Goal: Task Accomplishment & Management: Use online tool/utility

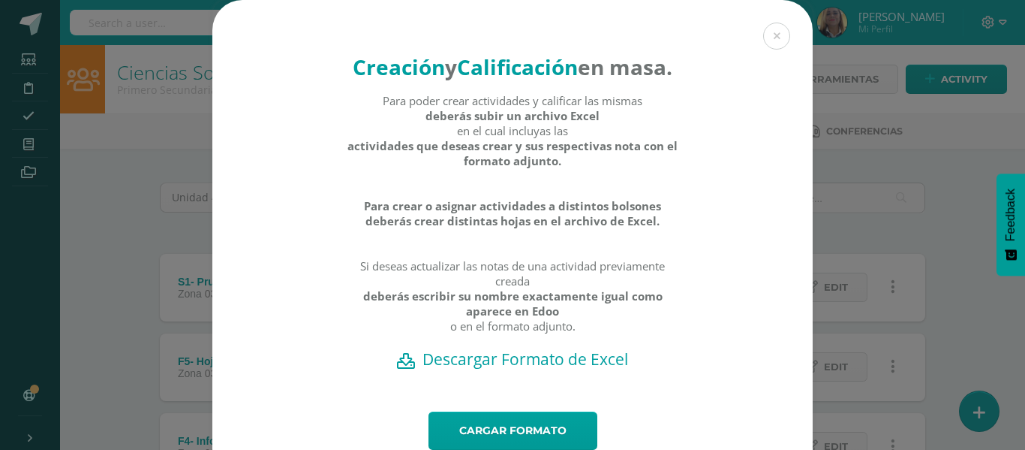
click at [950, 223] on div "Creación y Calificación en masa. Para poder crear actividades y calificar las m…" at bounding box center [512, 253] width 1013 height 506
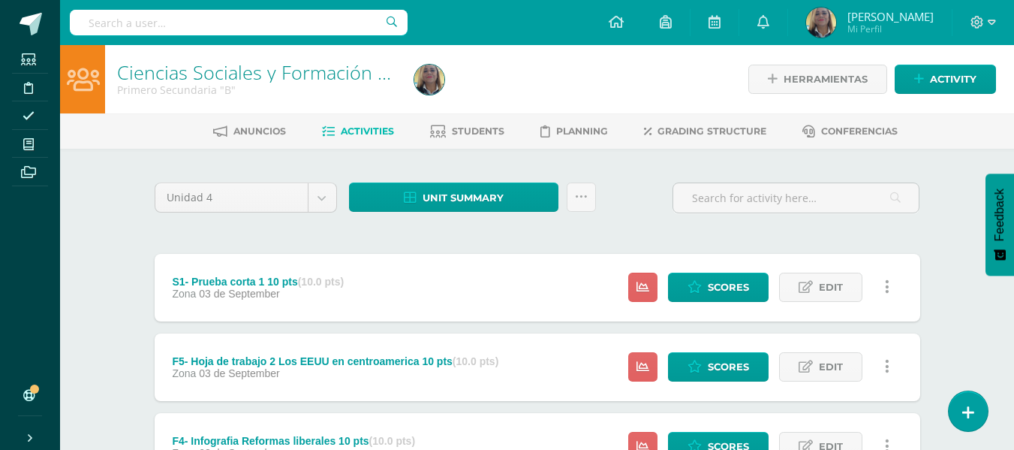
click at [360, 131] on span "Activities" at bounding box center [367, 130] width 53 height 11
click at [577, 191] on icon at bounding box center [581, 197] width 13 height 13
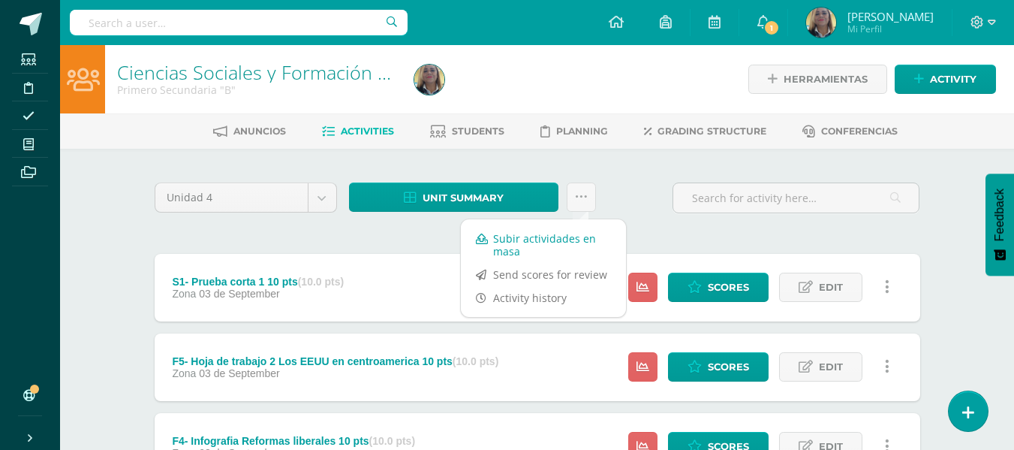
click at [570, 244] on link "Subir actividades en masa" at bounding box center [543, 245] width 165 height 36
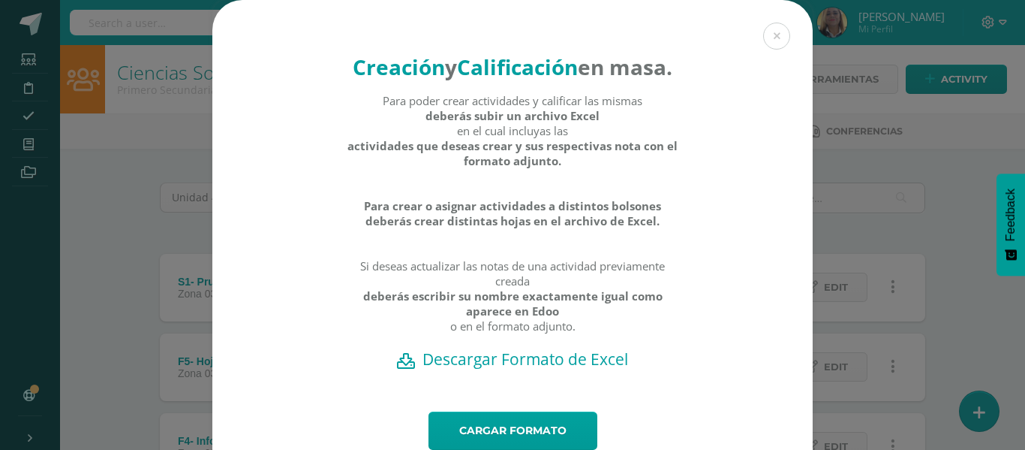
click at [478, 369] on h2 "Descargar Formato de Excel" at bounding box center [513, 358] width 548 height 21
click at [553, 442] on link "Cargar formato" at bounding box center [513, 430] width 169 height 38
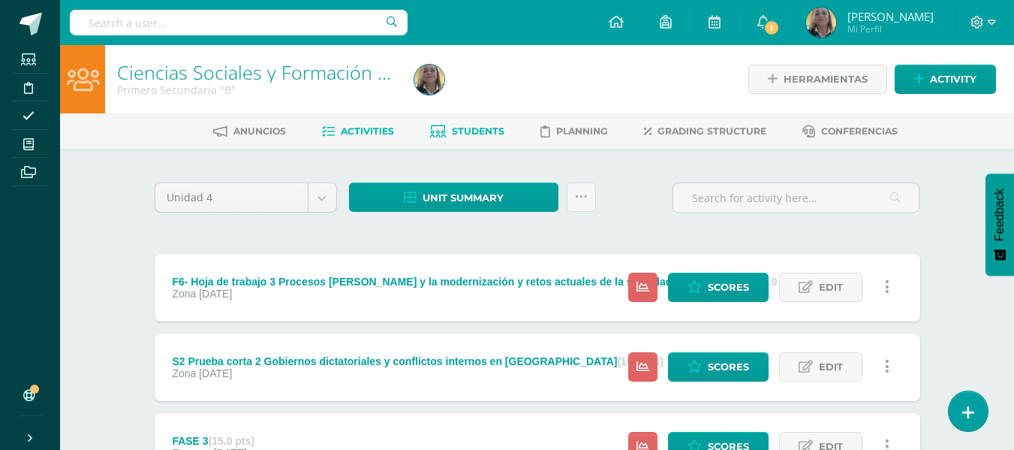
click at [469, 126] on span "Students" at bounding box center [478, 130] width 53 height 11
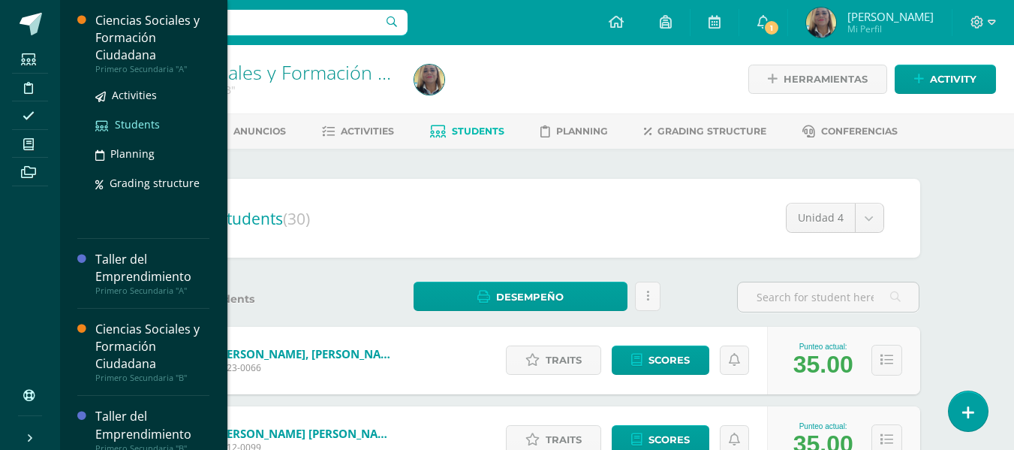
click at [130, 130] on span "Students" at bounding box center [137, 124] width 45 height 14
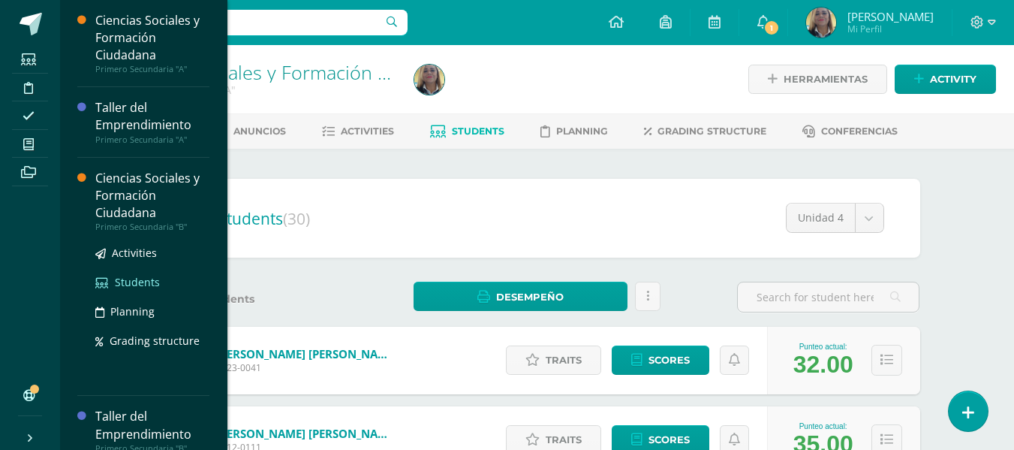
click at [135, 281] on span "Students" at bounding box center [137, 282] width 45 height 14
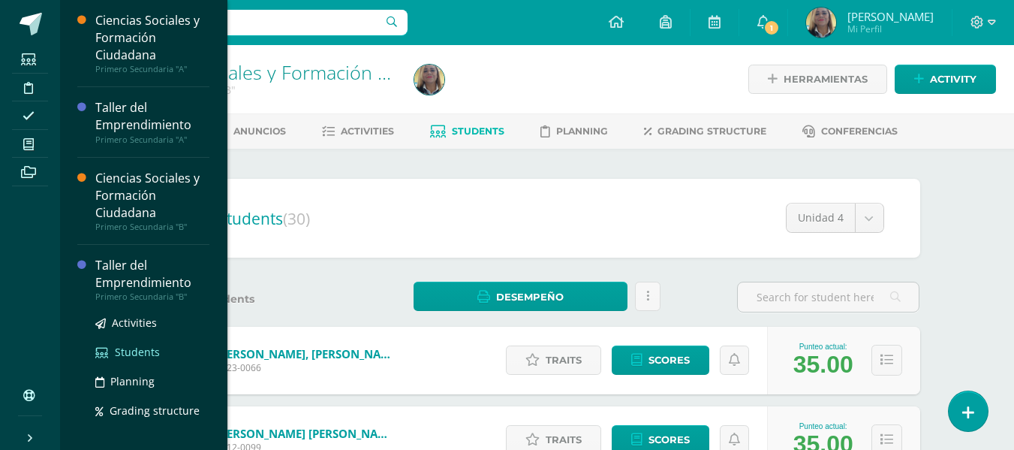
click at [144, 351] on span "Students" at bounding box center [137, 351] width 45 height 14
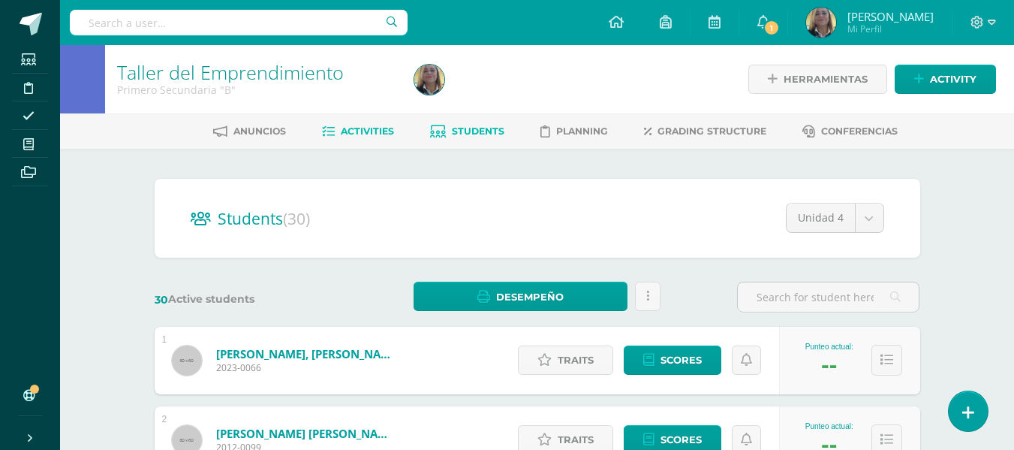
click at [356, 130] on span "Activities" at bounding box center [367, 130] width 53 height 11
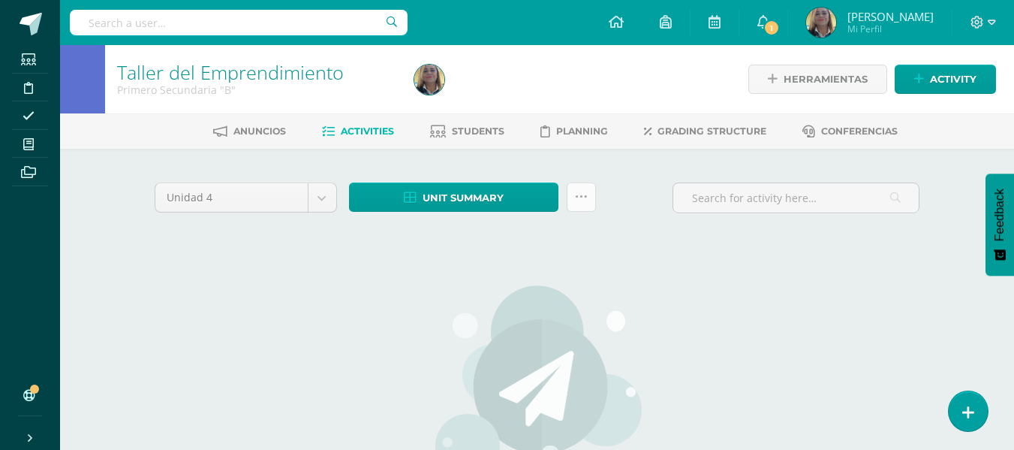
click at [579, 193] on icon at bounding box center [581, 197] width 13 height 13
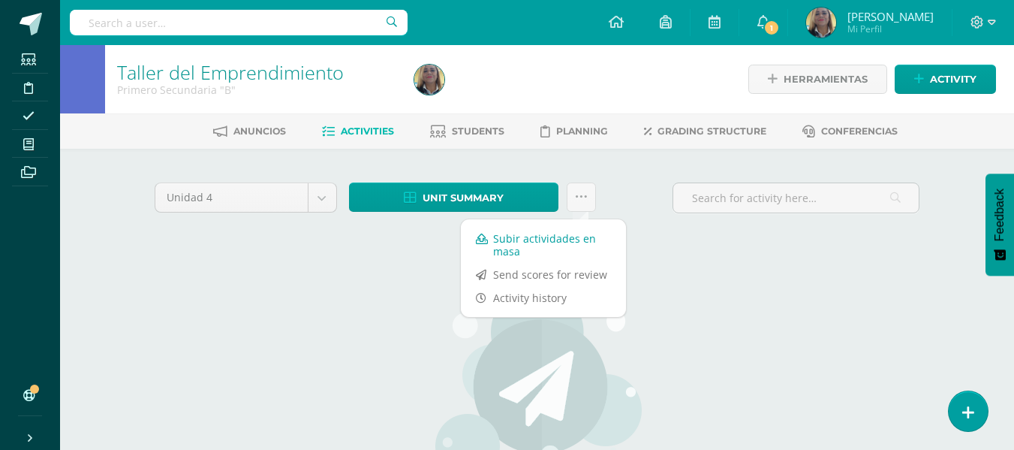
click at [522, 240] on link "Subir actividades en masa" at bounding box center [543, 245] width 165 height 36
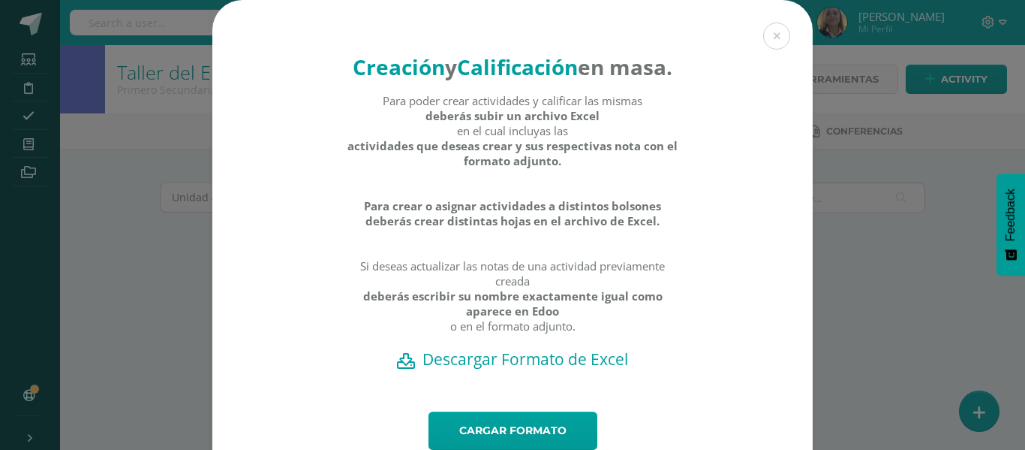
click at [505, 369] on h2 "Descargar Formato de Excel" at bounding box center [513, 358] width 548 height 21
click at [862, 275] on div "Creación y Calificación en masa. Para poder crear actividades y calificar las m…" at bounding box center [512, 253] width 1013 height 506
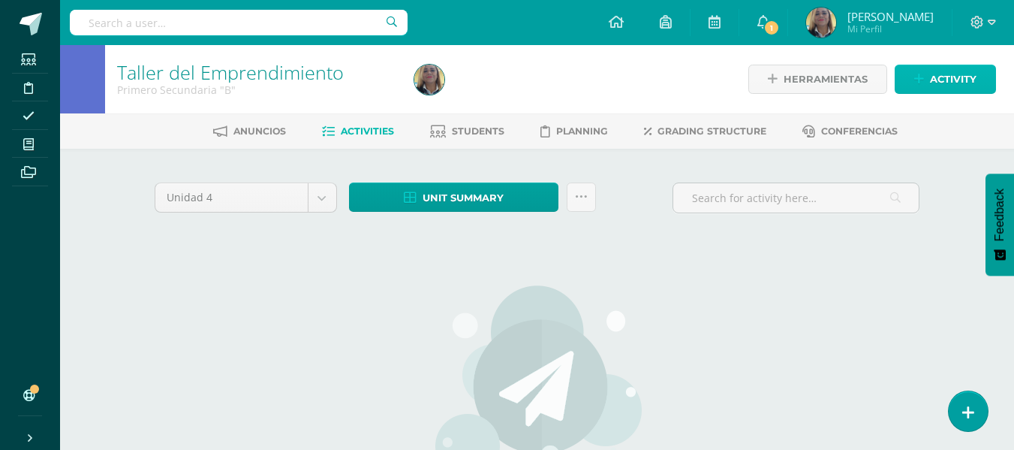
click at [934, 84] on span "Activity" at bounding box center [953, 79] width 47 height 28
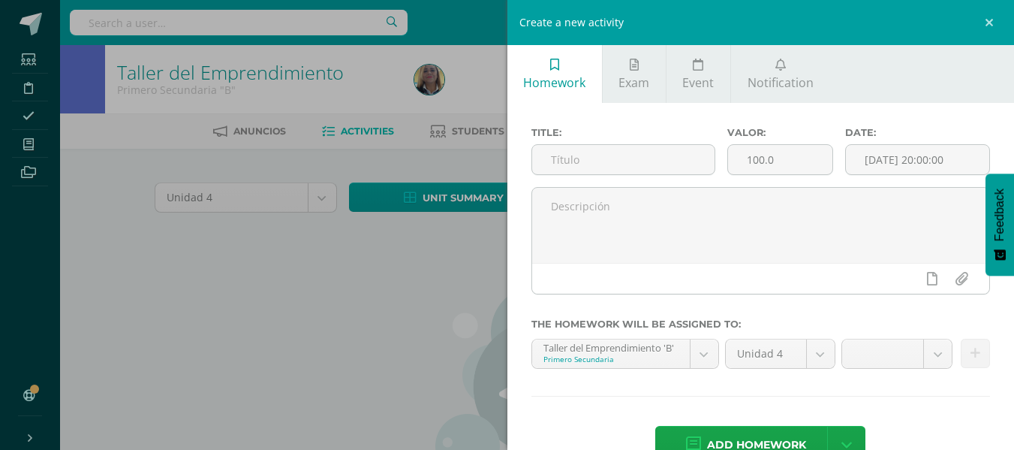
click at [424, 293] on div "Create a new activity Homework Exam Event Notification Title: Valor: 100.0 Date…" at bounding box center [507, 225] width 1014 height 450
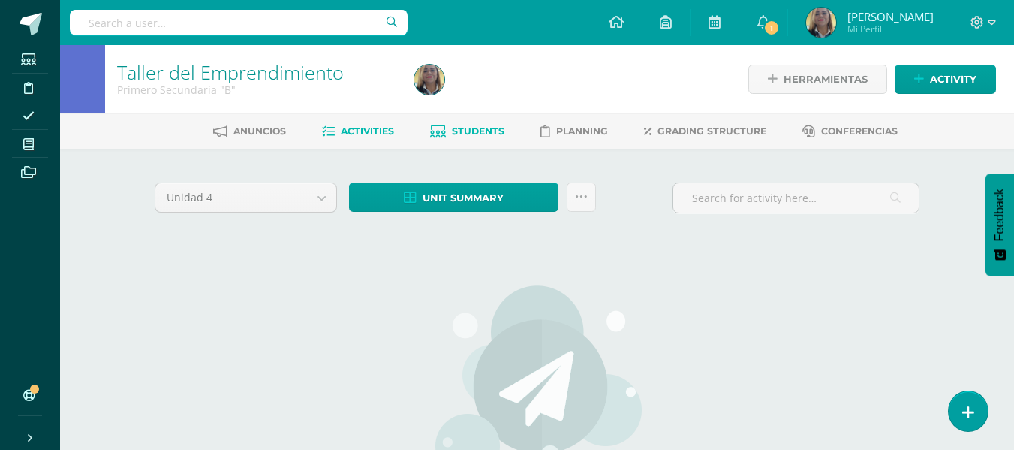
click at [468, 132] on span "Students" at bounding box center [478, 130] width 53 height 11
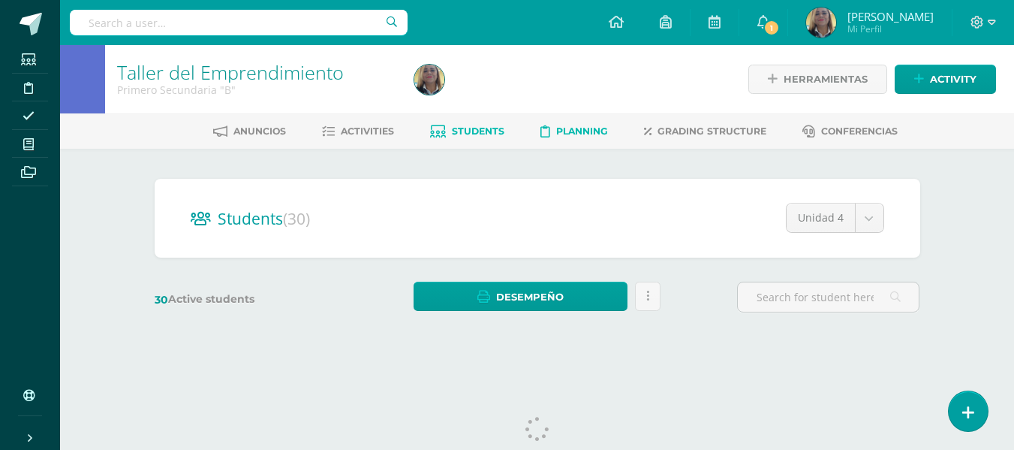
click at [576, 127] on span "Planning" at bounding box center [582, 130] width 52 height 11
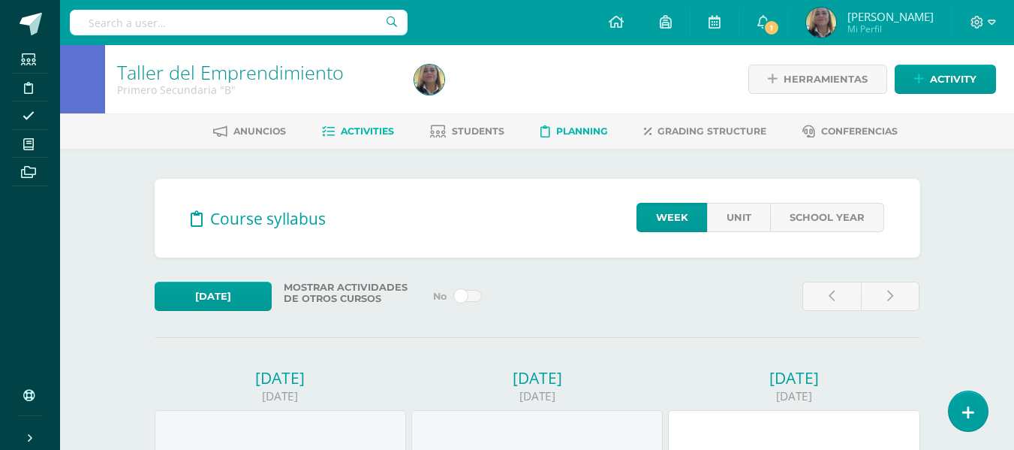
click at [341, 131] on span "Activities" at bounding box center [367, 130] width 53 height 11
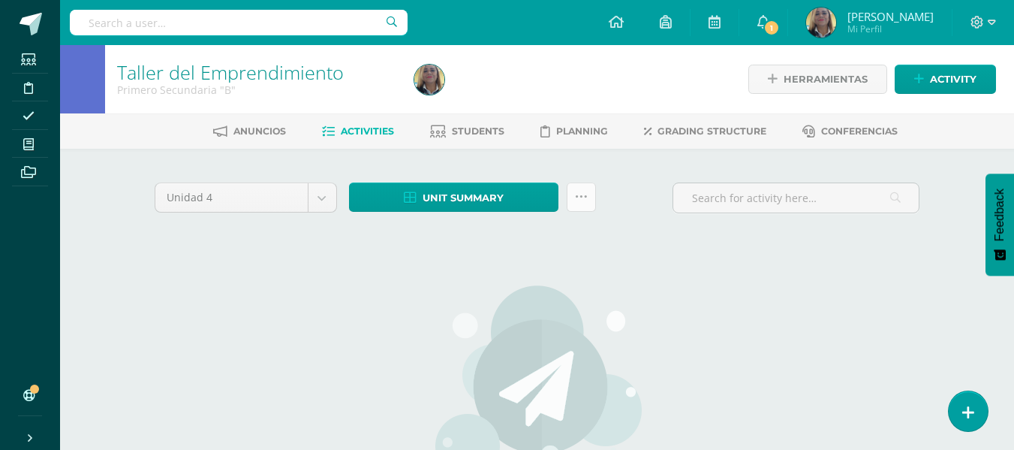
click at [575, 194] on icon at bounding box center [581, 197] width 13 height 13
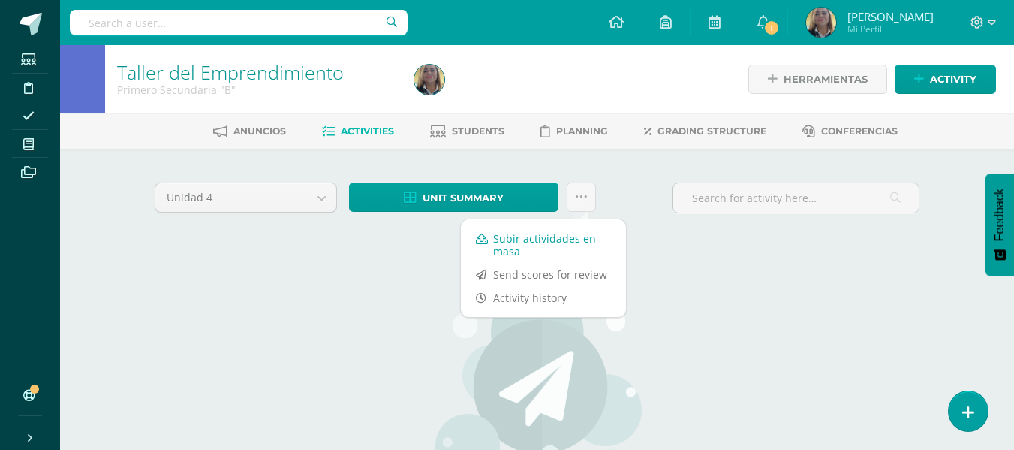
click at [532, 243] on link "Subir actividades en masa" at bounding box center [543, 245] width 165 height 36
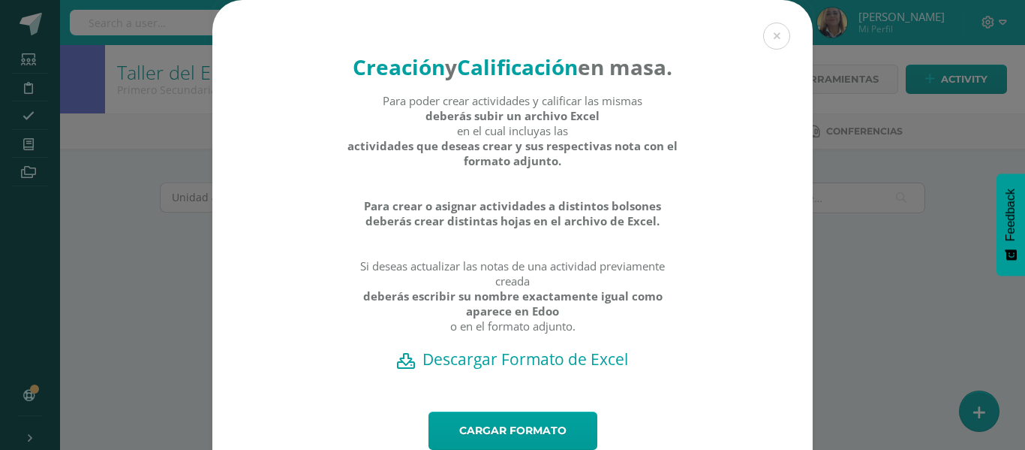
click at [513, 369] on h2 "Descargar Formato de Excel" at bounding box center [513, 358] width 548 height 21
click at [501, 440] on link "Cargar formato" at bounding box center [513, 430] width 169 height 38
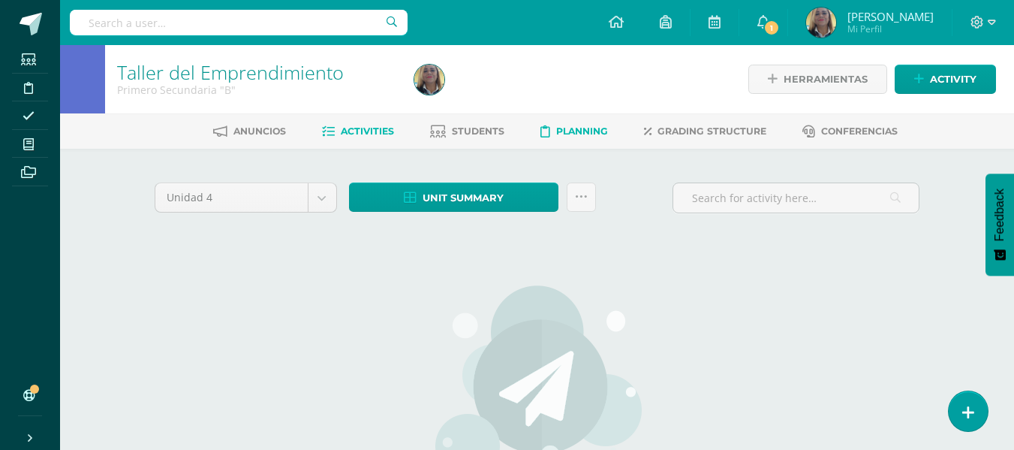
click at [562, 133] on span "Planning" at bounding box center [582, 130] width 52 height 11
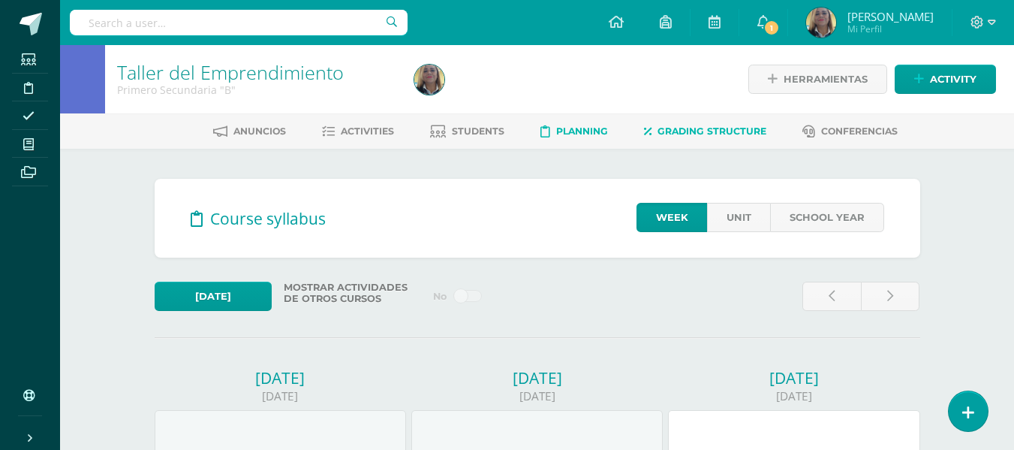
click at [673, 140] on link "Grading structure" at bounding box center [705, 131] width 122 height 24
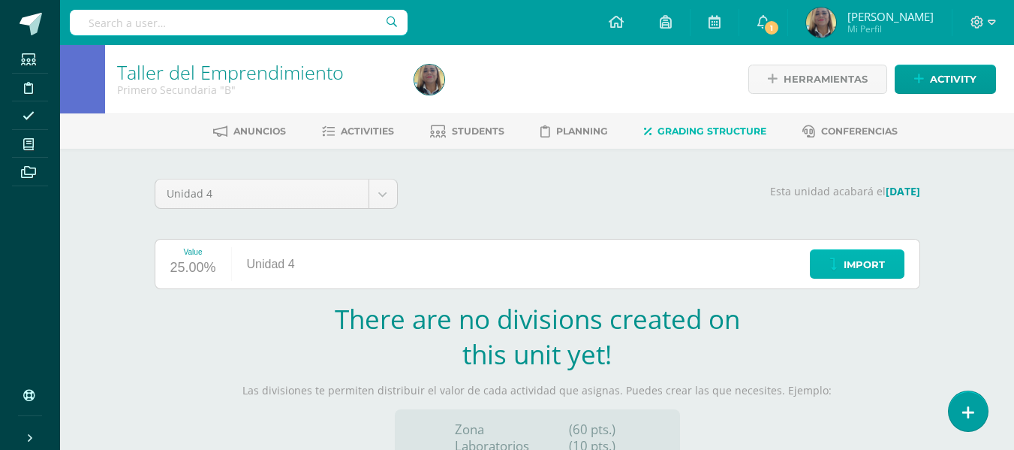
click at [868, 260] on span "Import" at bounding box center [864, 265] width 41 height 28
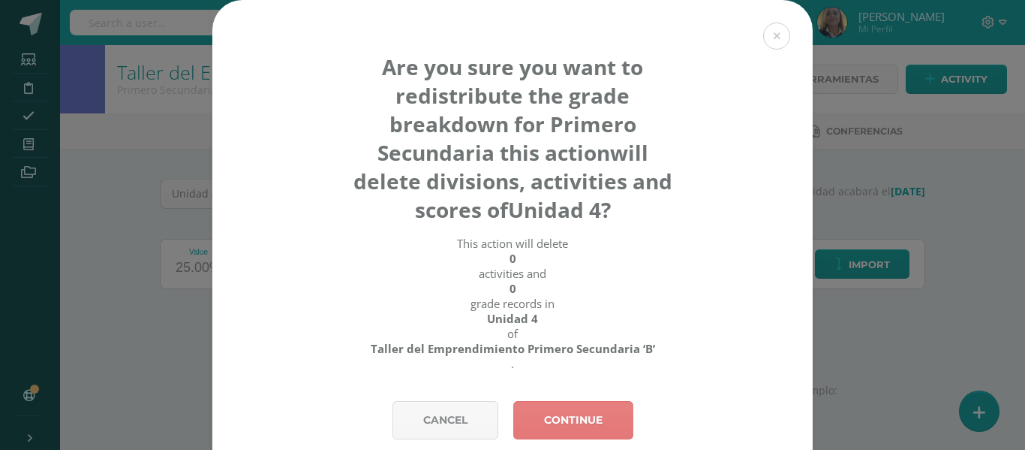
click at [601, 420] on link "Continue" at bounding box center [573, 420] width 120 height 38
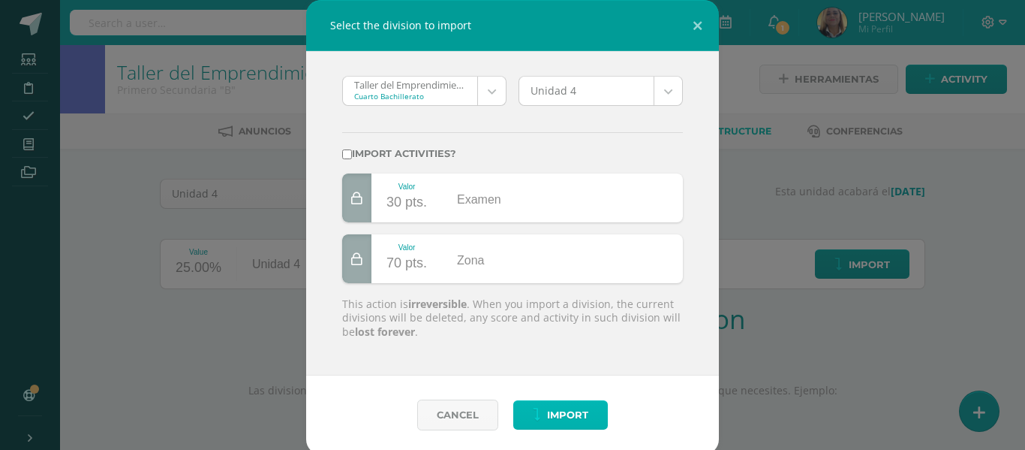
click at [568, 417] on span "Import" at bounding box center [567, 415] width 41 height 28
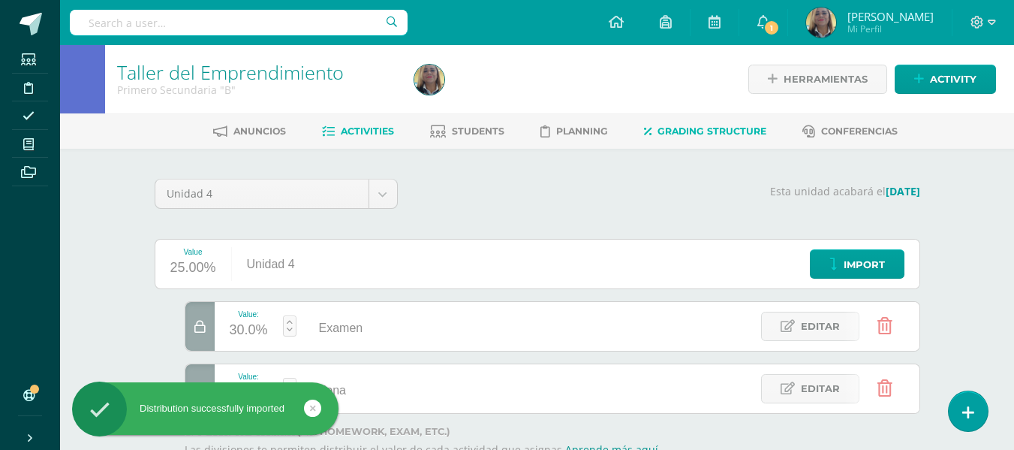
click at [355, 128] on span "Activities" at bounding box center [367, 130] width 53 height 11
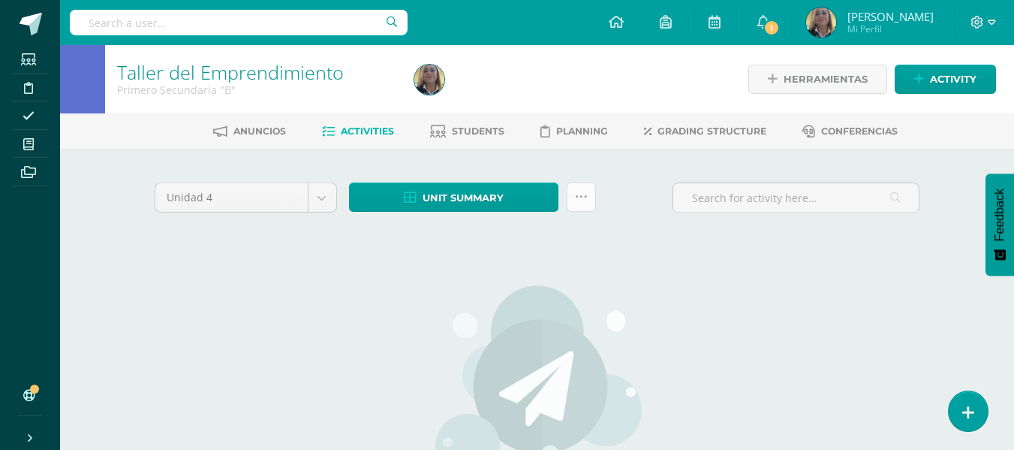
click at [579, 188] on link at bounding box center [581, 196] width 29 height 29
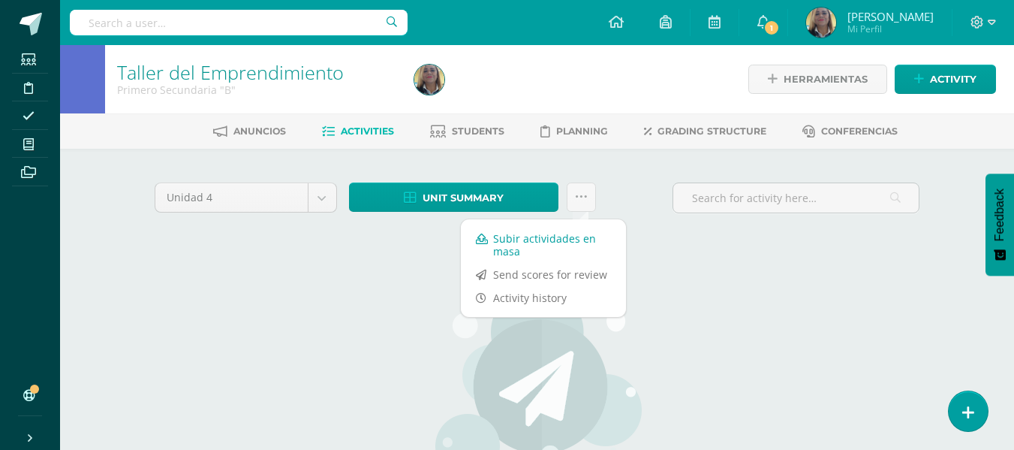
click at [572, 243] on link "Subir actividades en masa" at bounding box center [543, 245] width 165 height 36
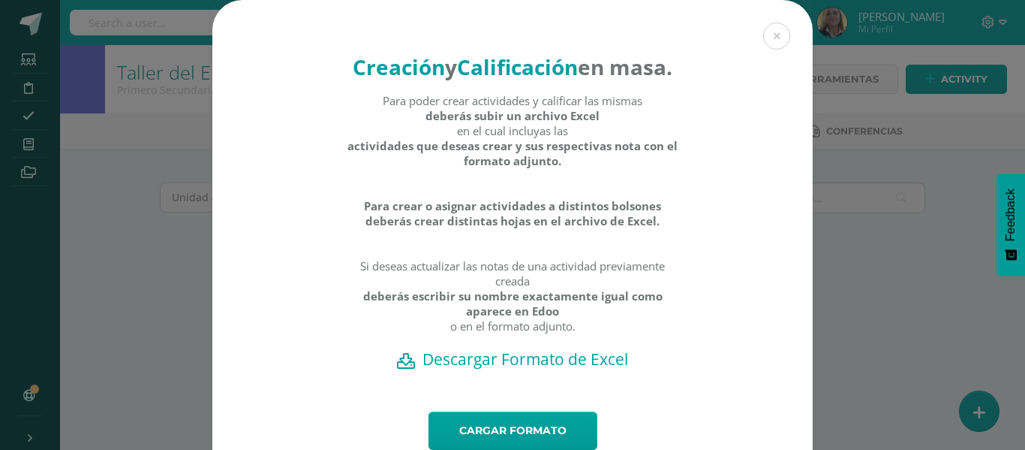
click at [558, 369] on h2 "Descargar Formato de Excel" at bounding box center [513, 358] width 548 height 21
click at [539, 441] on link "Cargar formato" at bounding box center [513, 430] width 169 height 38
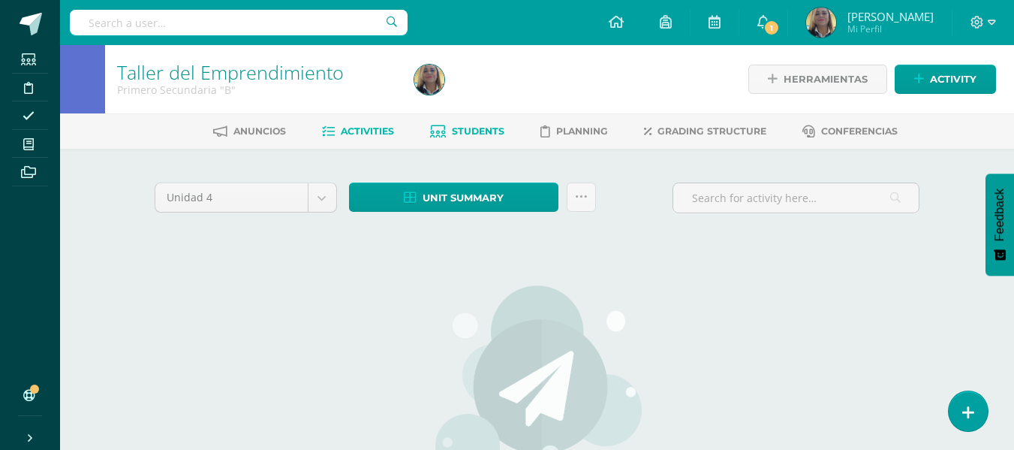
click at [467, 129] on span "Students" at bounding box center [478, 130] width 53 height 11
click at [350, 124] on link "Activities" at bounding box center [358, 131] width 72 height 24
click at [356, 127] on span "Activities" at bounding box center [367, 130] width 53 height 11
click at [582, 199] on icon at bounding box center [581, 197] width 13 height 13
click at [580, 200] on icon at bounding box center [581, 197] width 13 height 13
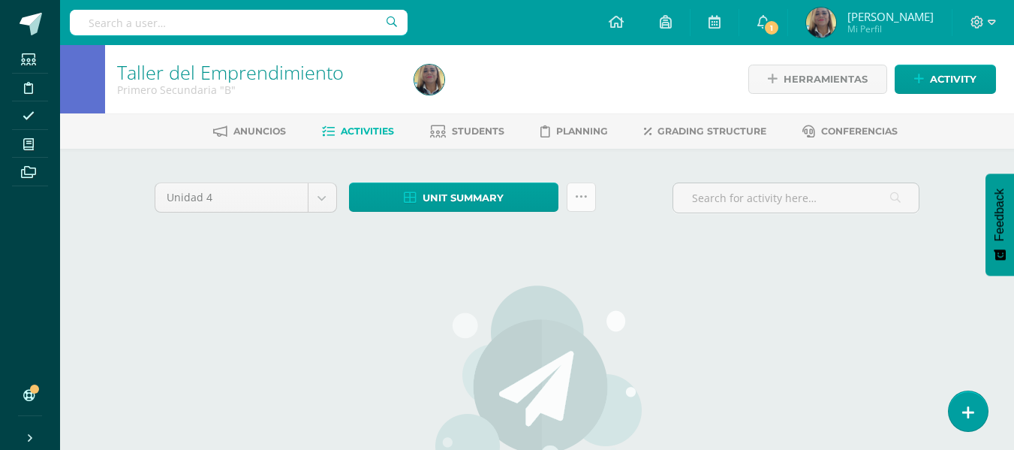
click at [573, 191] on link at bounding box center [581, 196] width 29 height 29
click at [586, 200] on icon at bounding box center [581, 197] width 13 height 13
click at [365, 132] on span "Activities" at bounding box center [367, 130] width 53 height 11
click at [586, 194] on icon at bounding box center [581, 197] width 13 height 13
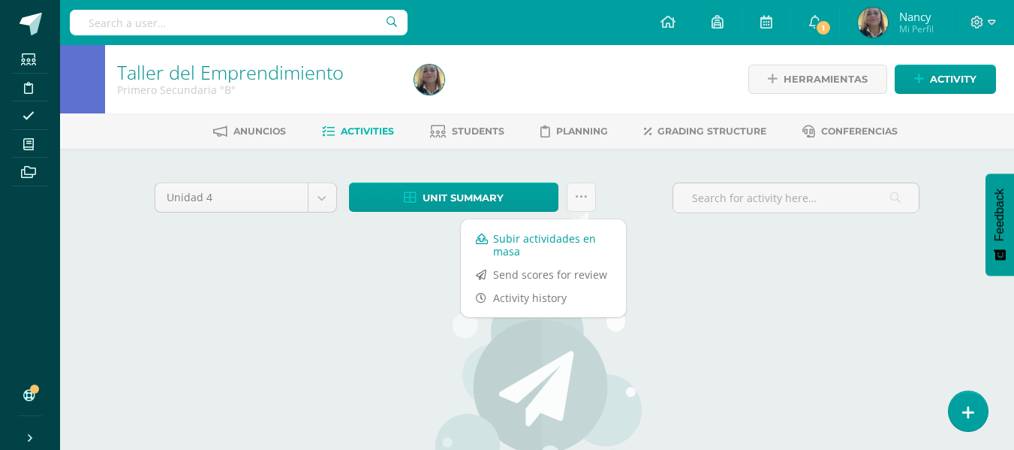
click at [543, 242] on link "Subir actividades en masa" at bounding box center [543, 245] width 165 height 36
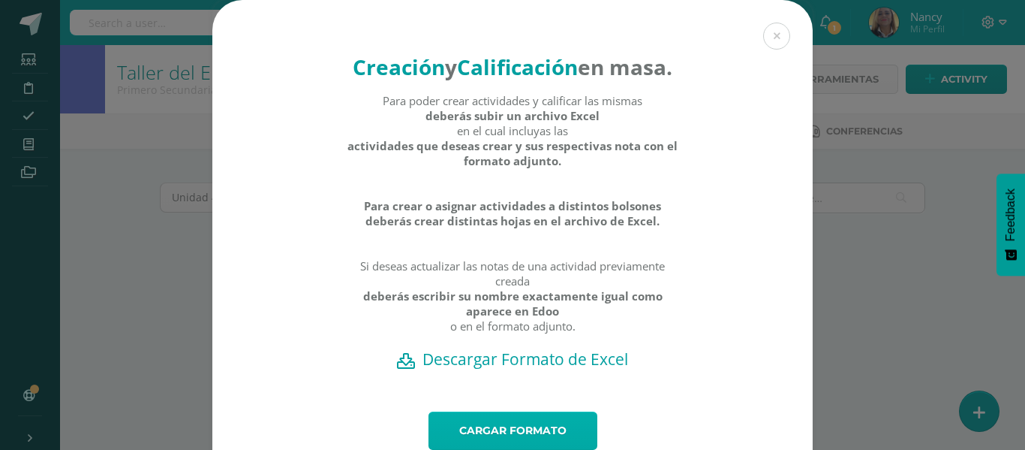
click at [546, 442] on link "Cargar formato" at bounding box center [513, 430] width 169 height 38
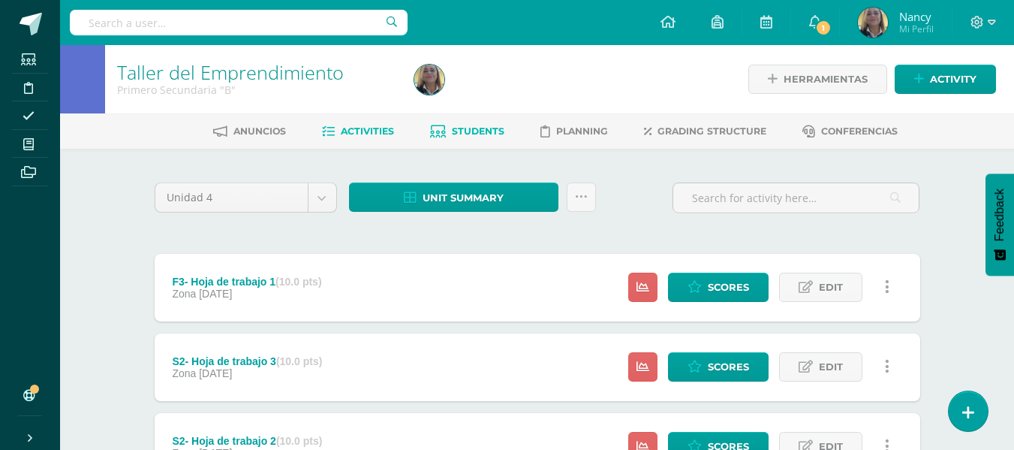
click at [463, 128] on span "Students" at bounding box center [478, 130] width 53 height 11
